Goal: Task Accomplishment & Management: Complete application form

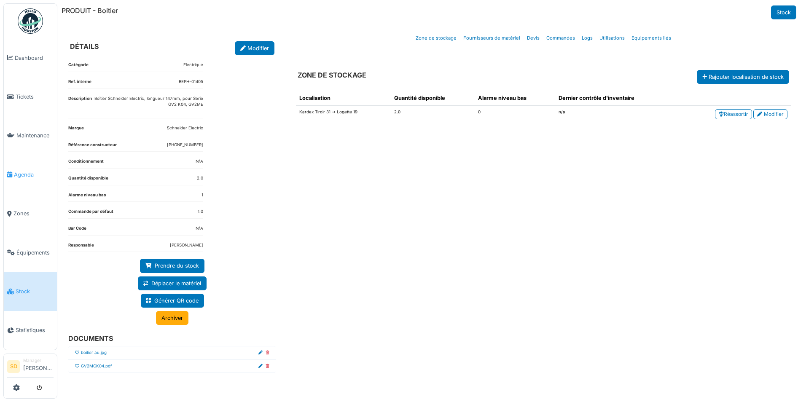
click at [31, 174] on span "Agenda" at bounding box center [34, 175] width 40 height 8
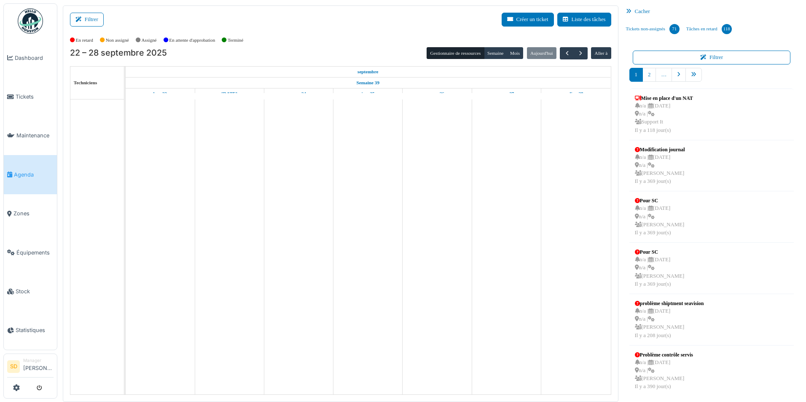
click at [638, 10] on div "Cacher" at bounding box center [712, 11] width 178 height 12
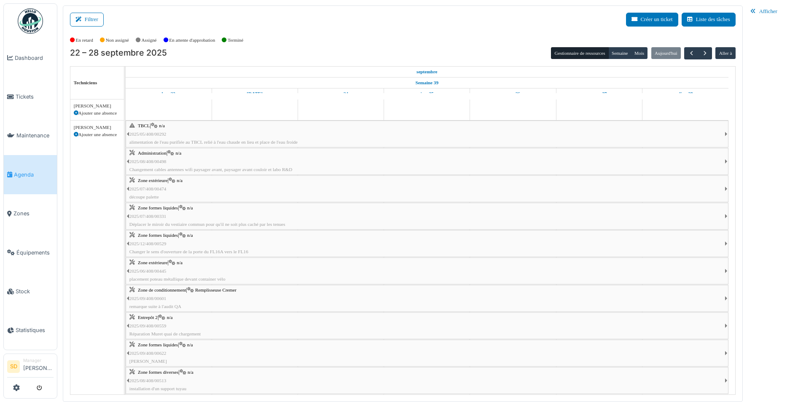
scroll to position [169, 0]
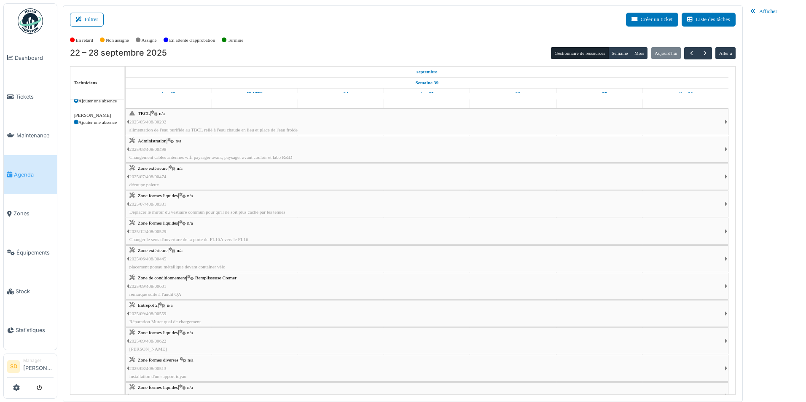
click at [160, 279] on span "Zone de conditionnement" at bounding box center [162, 277] width 48 height 5
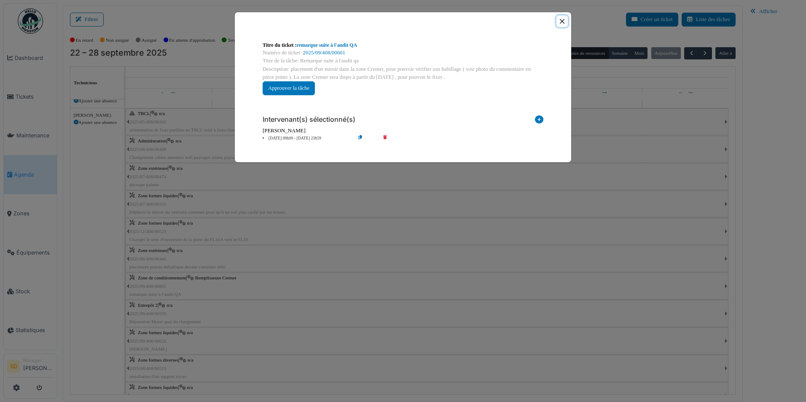
click at [560, 25] on button "Close" at bounding box center [561, 21] width 11 height 11
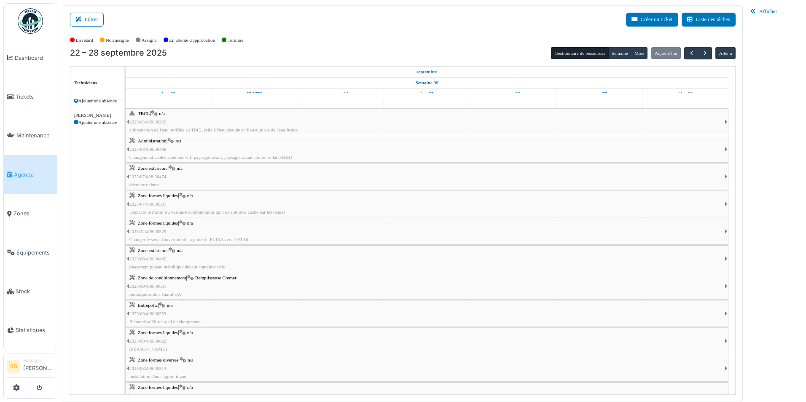
click at [157, 335] on span "Zone formes liquides" at bounding box center [158, 332] width 40 height 5
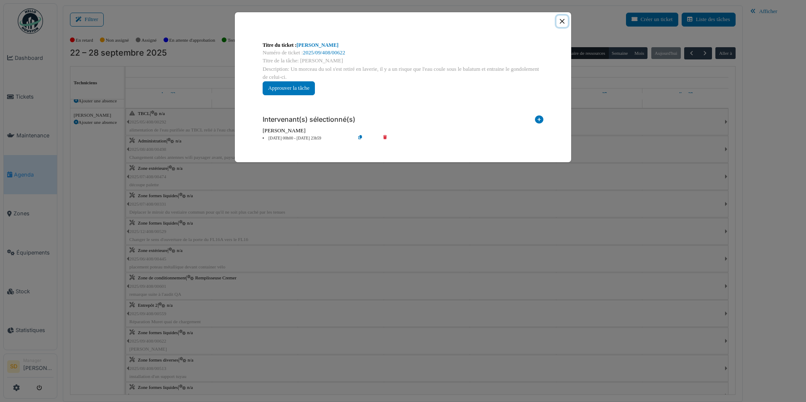
click at [564, 20] on button "Close" at bounding box center [561, 21] width 11 height 11
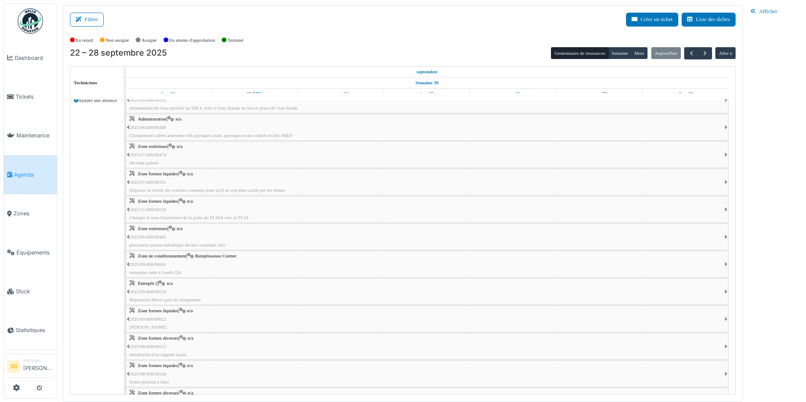
scroll to position [211, 0]
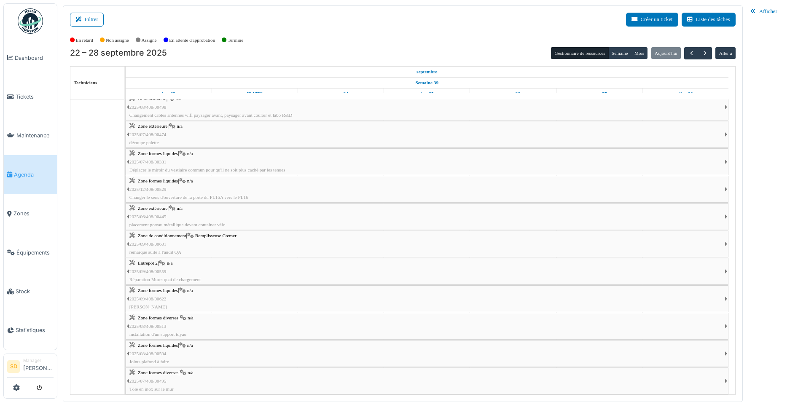
click at [168, 320] on span "Zone formes diverses" at bounding box center [158, 317] width 40 height 5
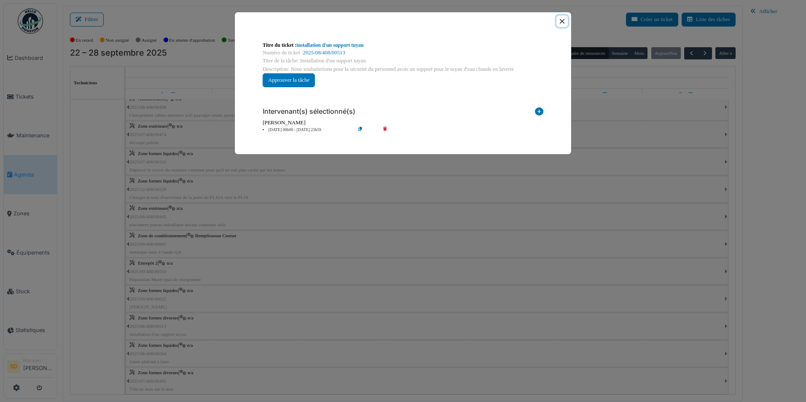
click at [563, 22] on button "Close" at bounding box center [561, 21] width 11 height 11
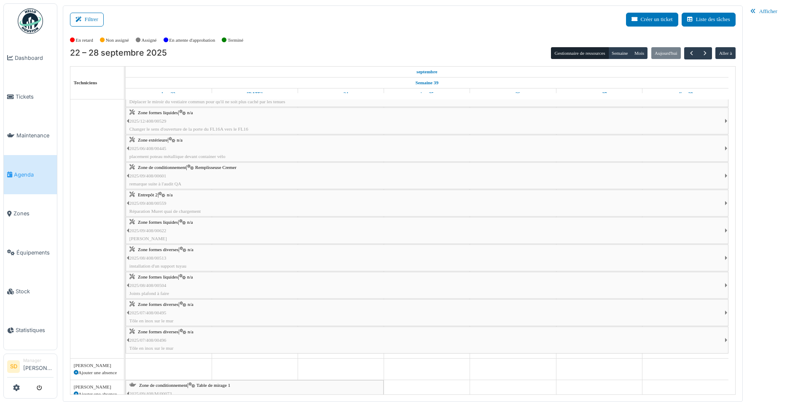
scroll to position [295, 0]
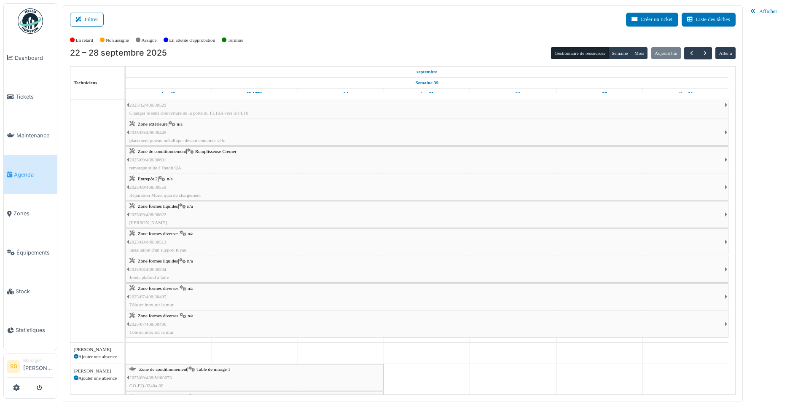
click at [168, 290] on span "Zone formes diverses" at bounding box center [158, 288] width 40 height 5
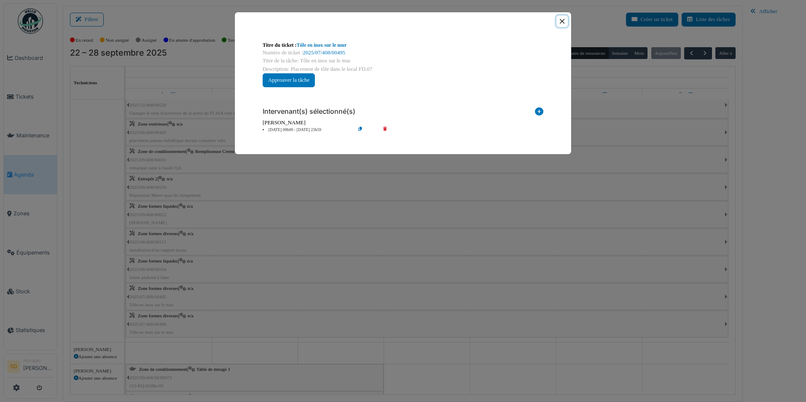
click at [564, 19] on button "Close" at bounding box center [561, 21] width 11 height 11
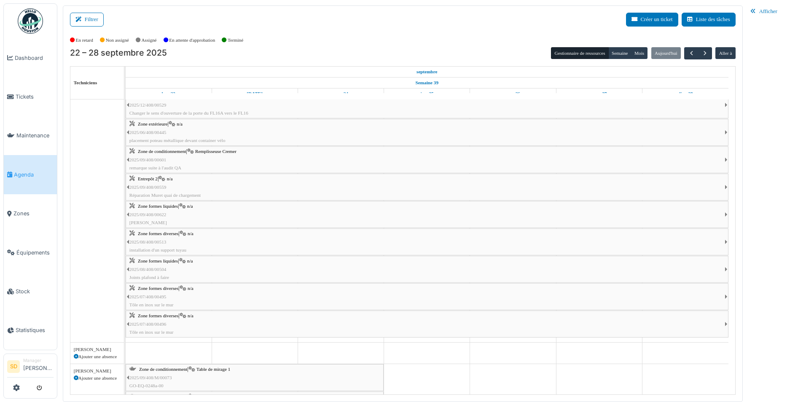
click at [169, 315] on span "Zone formes diverses" at bounding box center [158, 315] width 40 height 5
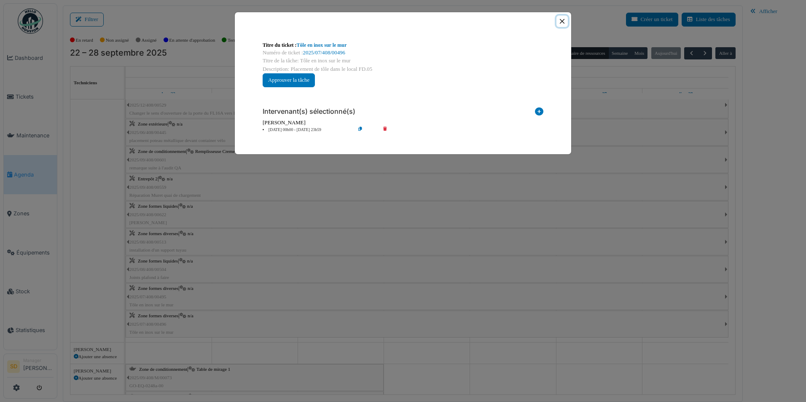
click at [562, 24] on button "Close" at bounding box center [561, 21] width 11 height 11
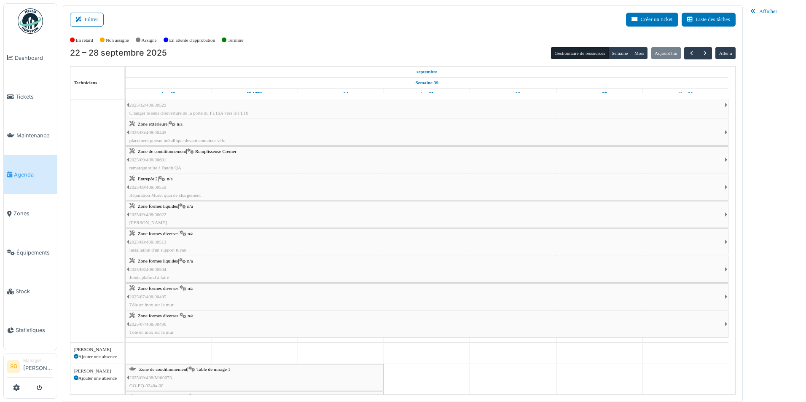
click at [37, 23] on img at bounding box center [30, 20] width 25 height 25
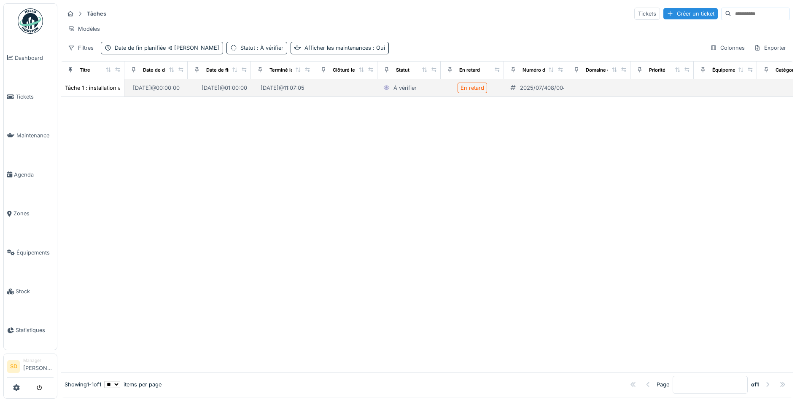
click at [94, 92] on div "Tâche 1 : installation armoire réseau" at bounding box center [110, 88] width 91 height 8
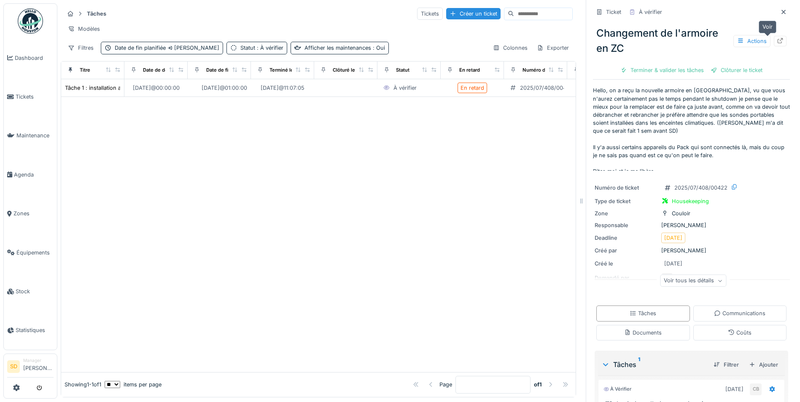
click at [776, 40] on icon at bounding box center [779, 40] width 7 height 5
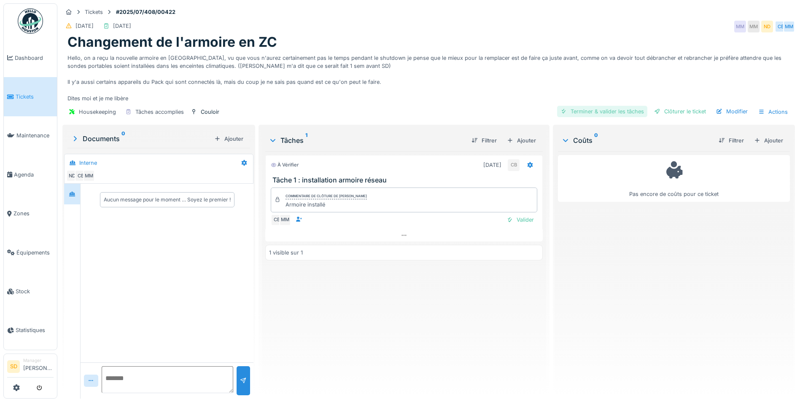
click at [598, 111] on div "Terminer & valider les tâches" at bounding box center [602, 111] width 90 height 11
click at [665, 110] on div "Clôturer le ticket" at bounding box center [679, 111] width 59 height 11
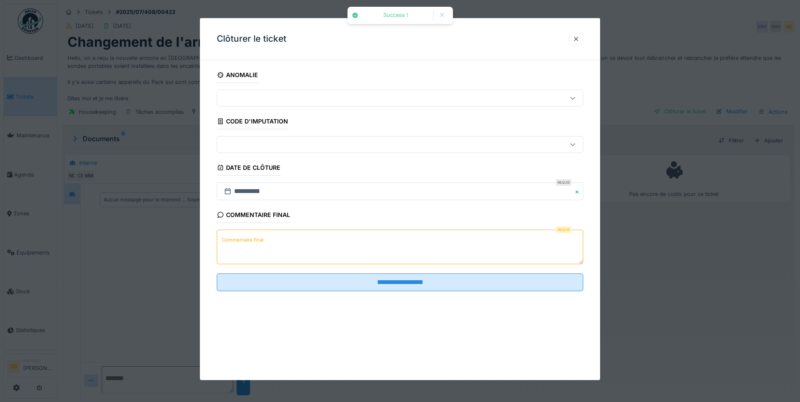
click at [354, 242] on textarea "Commentaire final" at bounding box center [400, 247] width 366 height 35
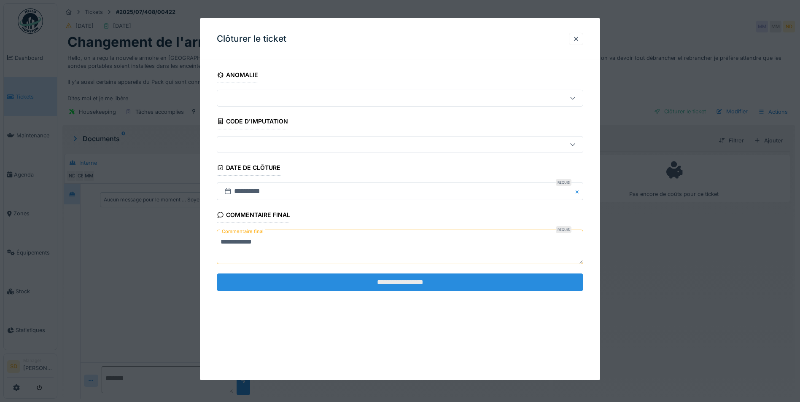
type textarea "**********"
click at [384, 282] on input "**********" at bounding box center [400, 283] width 366 height 18
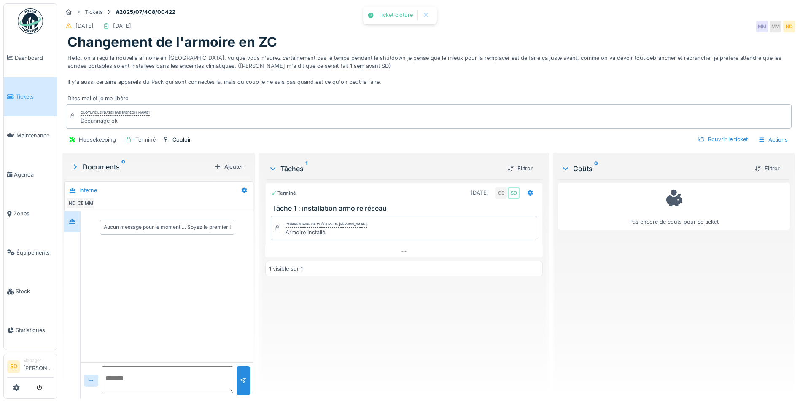
click at [38, 26] on img at bounding box center [30, 20] width 25 height 25
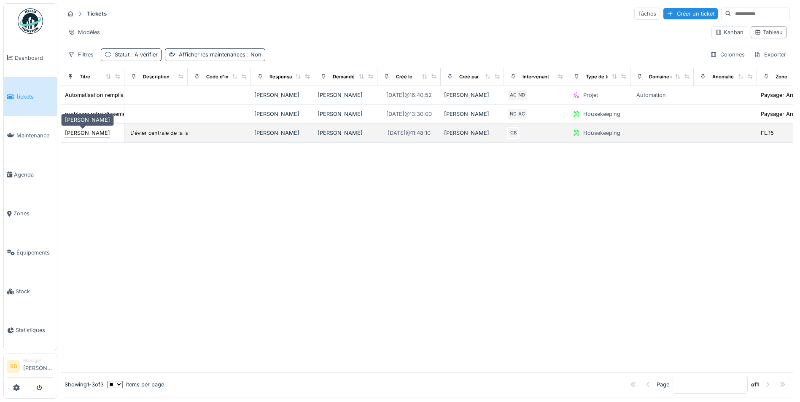
click at [91, 132] on div "[PERSON_NAME]" at bounding box center [87, 133] width 45 height 8
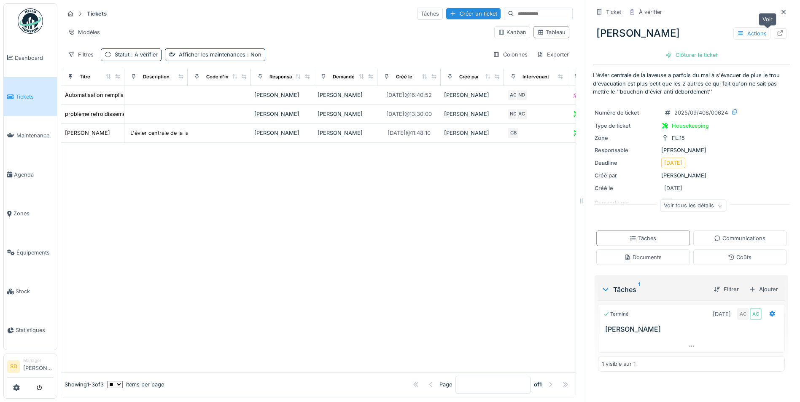
click at [777, 32] on icon at bounding box center [779, 32] width 5 height 5
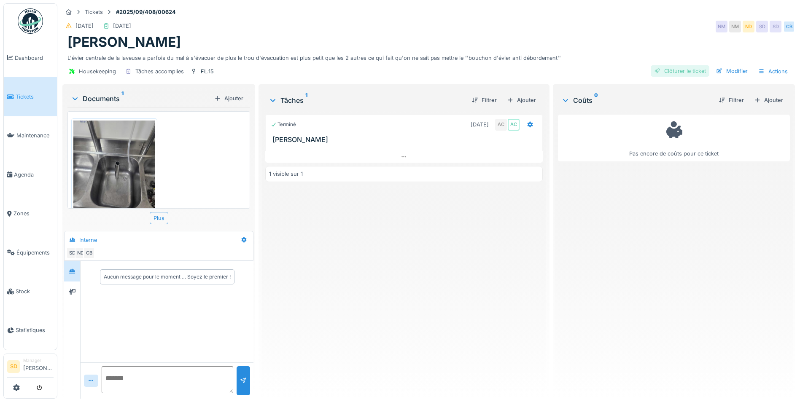
click at [666, 71] on div "Clôturer le ticket" at bounding box center [679, 70] width 59 height 11
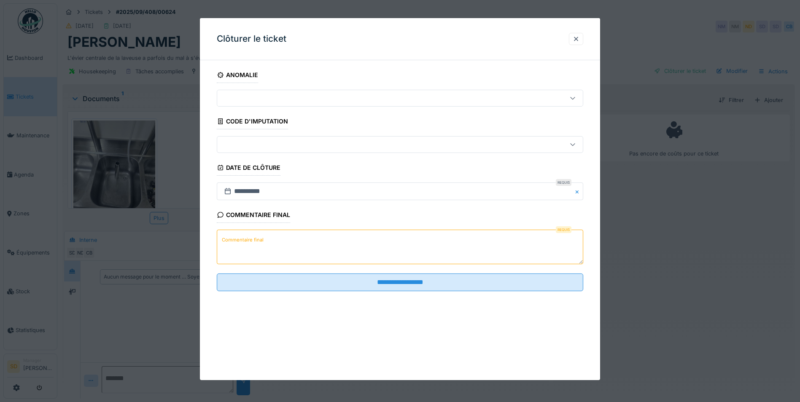
click at [356, 241] on textarea "Commentaire final" at bounding box center [400, 247] width 366 height 35
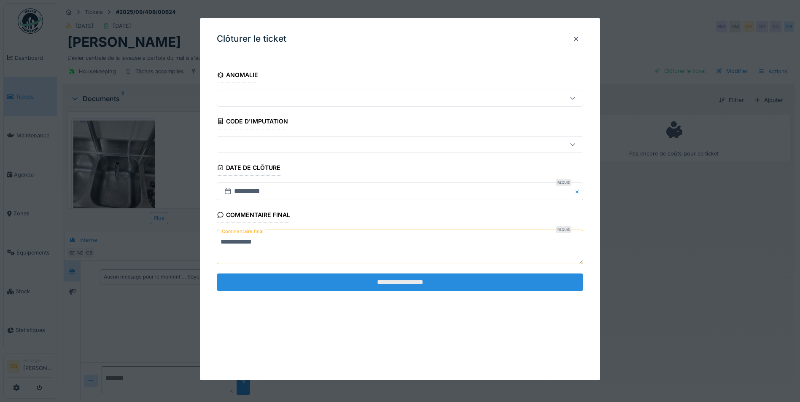
type textarea "**********"
click at [411, 284] on input "**********" at bounding box center [400, 283] width 366 height 18
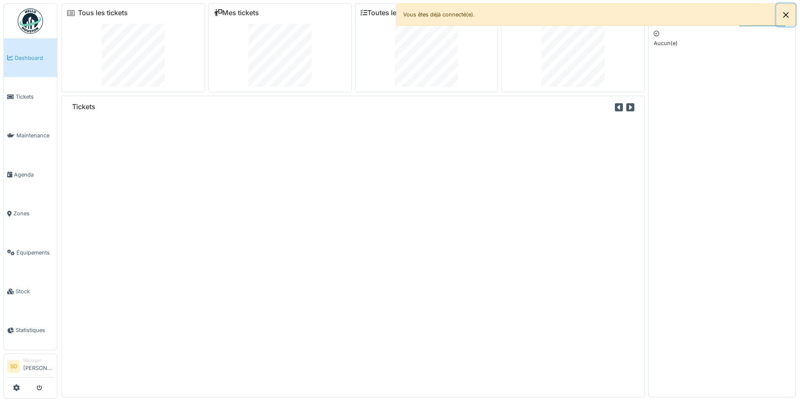
click at [788, 17] on button "Close" at bounding box center [785, 15] width 19 height 22
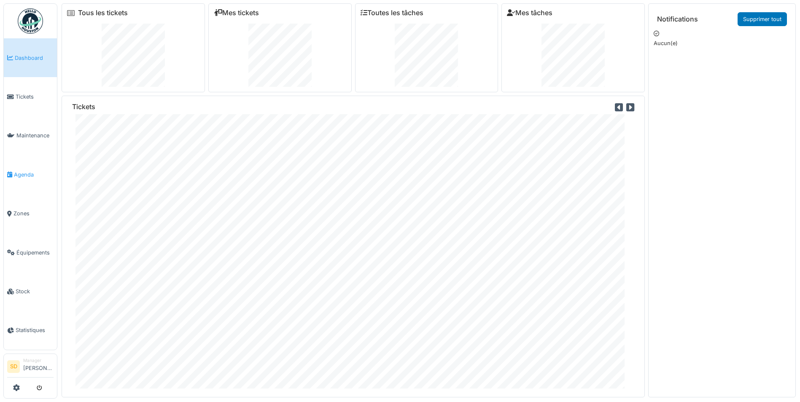
click at [27, 175] on link "Agenda" at bounding box center [30, 174] width 53 height 39
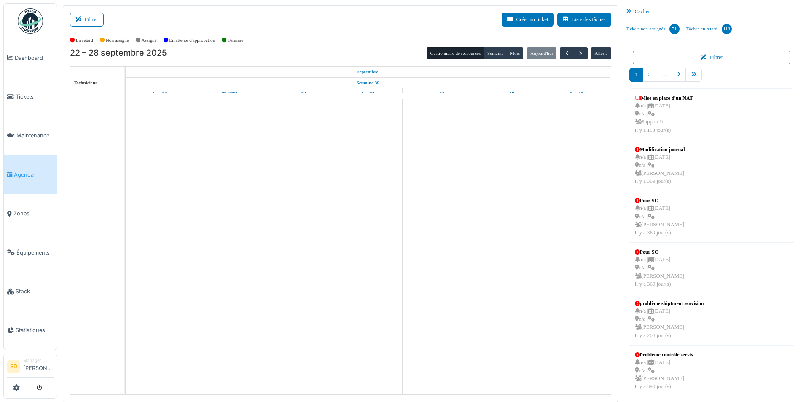
click at [641, 11] on div "Cacher" at bounding box center [712, 11] width 178 height 12
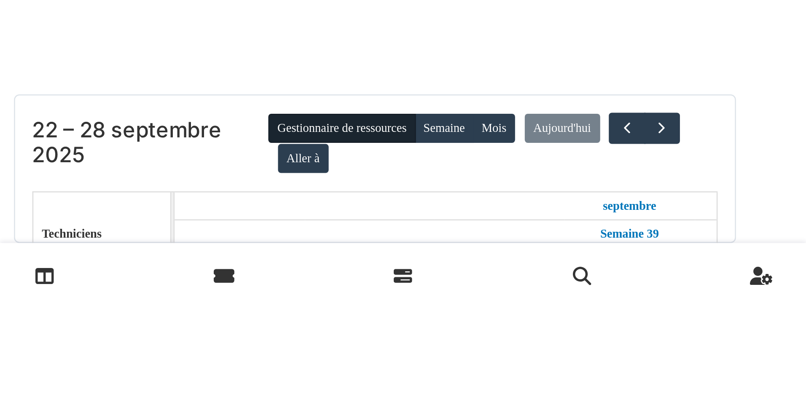
scroll to position [863, 0]
